Goal: Navigation & Orientation: Find specific page/section

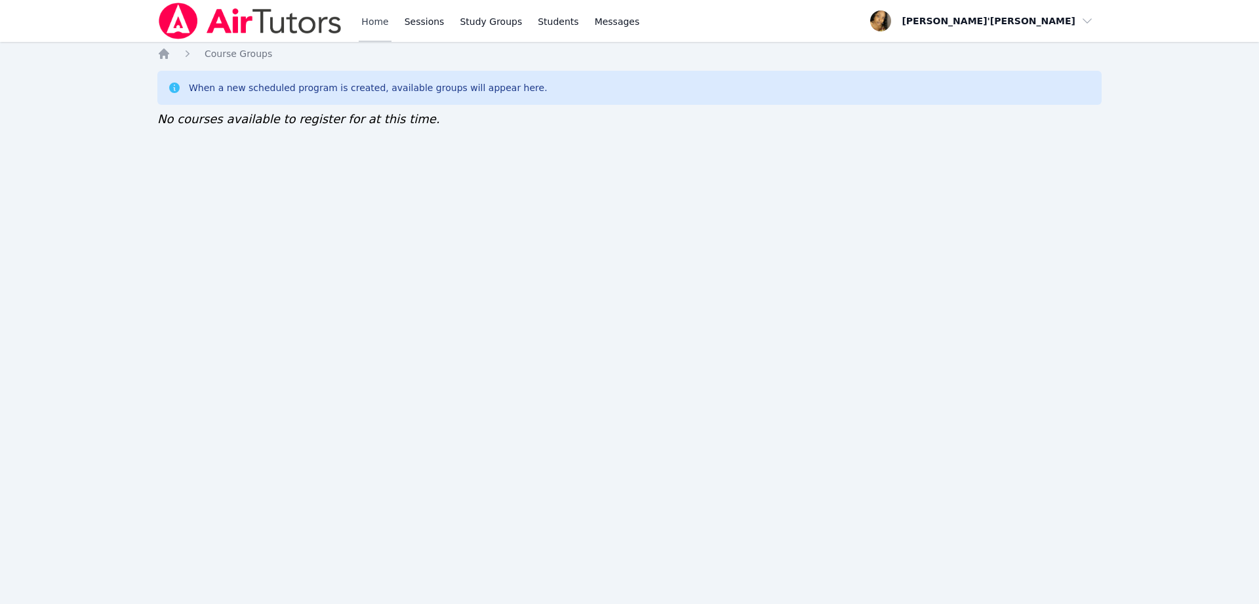
click at [380, 17] on link "Home" at bounding box center [375, 21] width 32 height 42
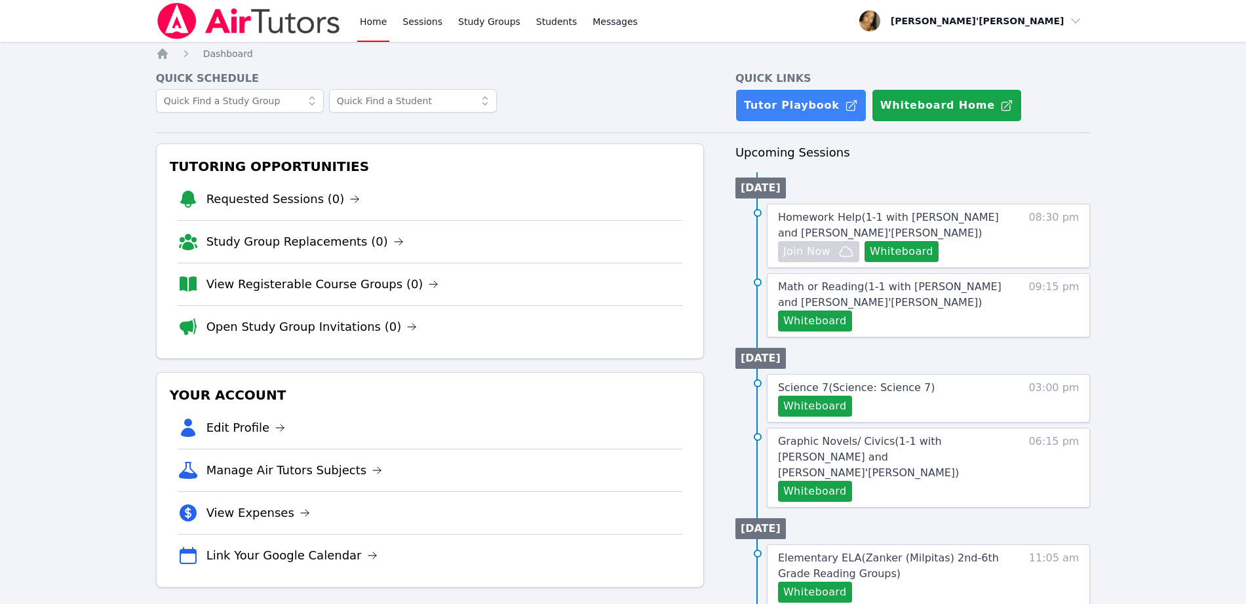
click at [1164, 151] on div "Home Sessions Study Groups Students Messages Open user menu Lee'Tayna Hostick O…" at bounding box center [623, 541] width 1246 height 1082
click at [281, 22] on img at bounding box center [249, 21] width 186 height 37
click at [497, 291] on li "View Registerable Course Groups (0)" at bounding box center [430, 284] width 505 height 43
